Goal: Book appointment/travel/reservation

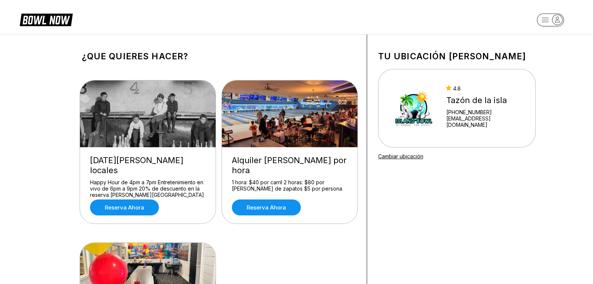
click at [558, 19] on icon "button" at bounding box center [557, 19] width 4 height 5
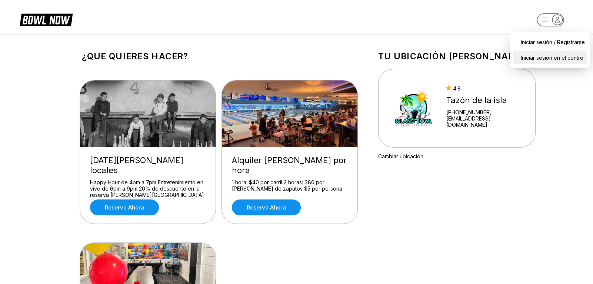
click at [573, 57] on font "Iniciar sesión en el centro" at bounding box center [552, 57] width 63 height 6
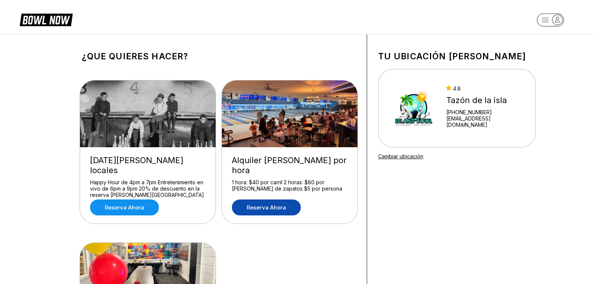
click at [276, 204] on font "Reserva ahora" at bounding box center [266, 207] width 39 height 7
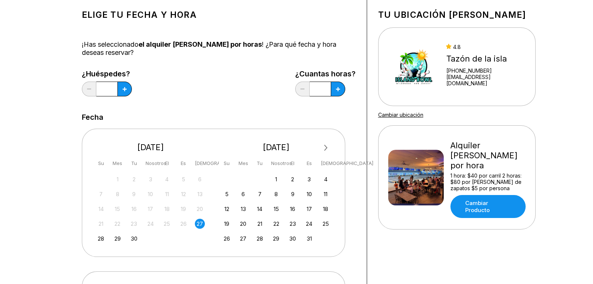
scroll to position [43, 0]
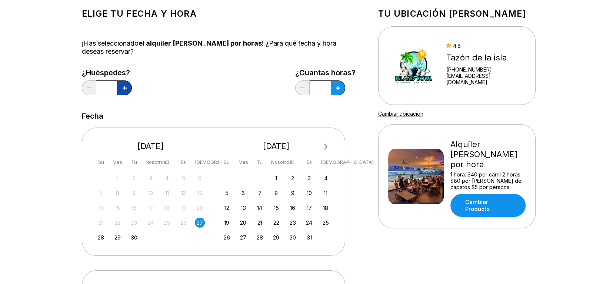
click at [122, 92] on button at bounding box center [124, 87] width 14 height 15
type input "*"
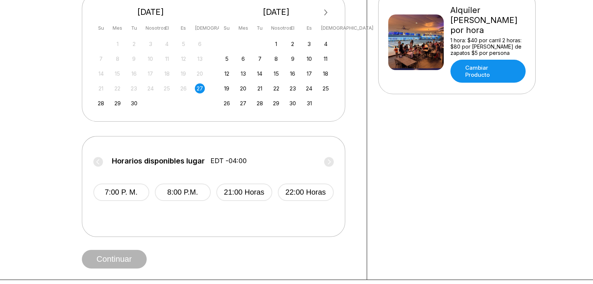
scroll to position [189, 0]
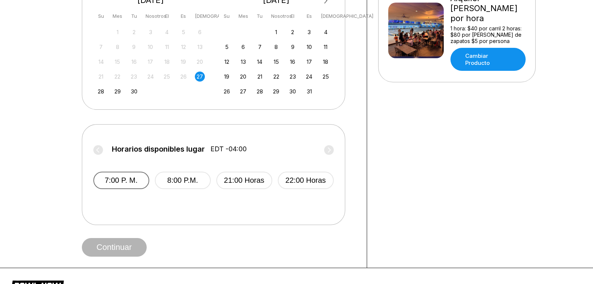
click at [139, 182] on button "7:00 p. m." at bounding box center [121, 179] width 56 height 17
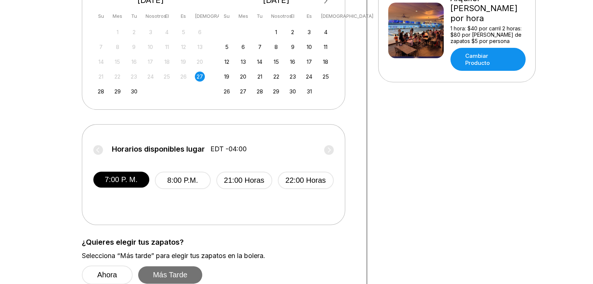
click at [180, 273] on font "Más tarde" at bounding box center [170, 274] width 34 height 8
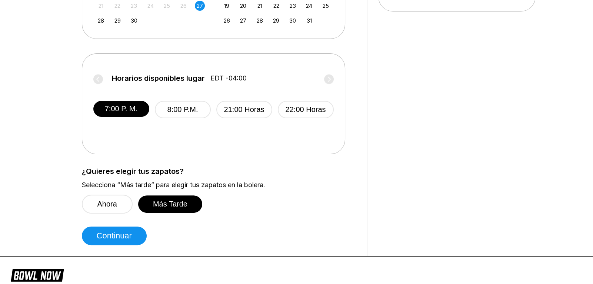
scroll to position [262, 0]
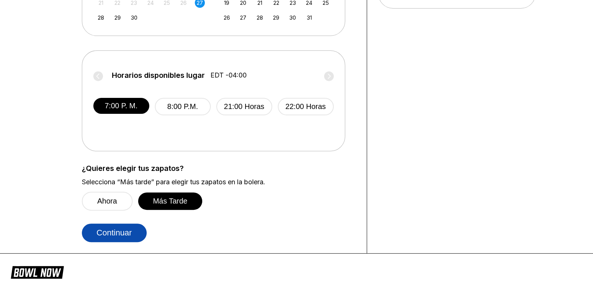
click at [92, 234] on button "Continuar" at bounding box center [114, 232] width 65 height 19
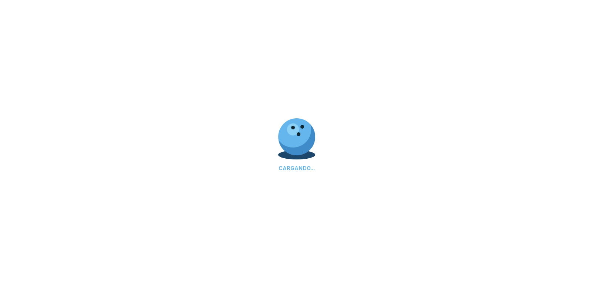
select select "**"
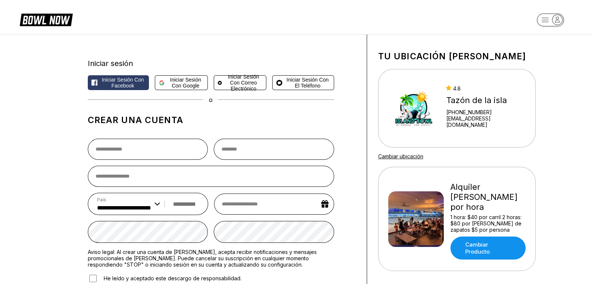
scroll to position [262, 0]
